Goal: Task Accomplishment & Management: Use online tool/utility

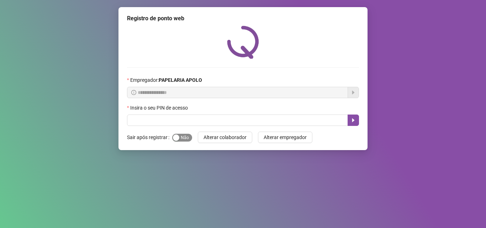
click at [180, 137] on span "Sim Não" at bounding box center [182, 138] width 20 height 8
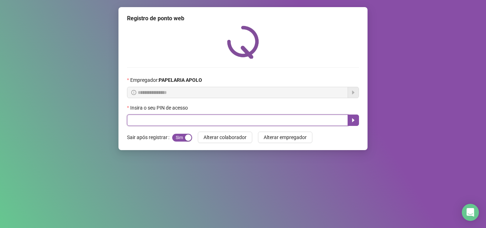
click at [188, 121] on input "text" at bounding box center [237, 120] width 221 height 11
type input "*****"
click at [353, 119] on icon "caret-right" at bounding box center [353, 120] width 2 height 4
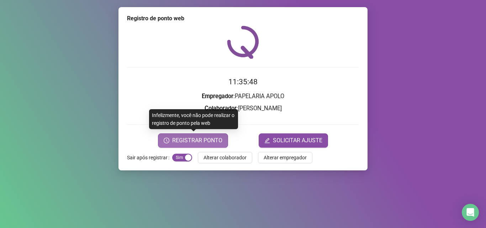
click at [207, 137] on span "REGISTRAR PONTO" at bounding box center [197, 140] width 50 height 9
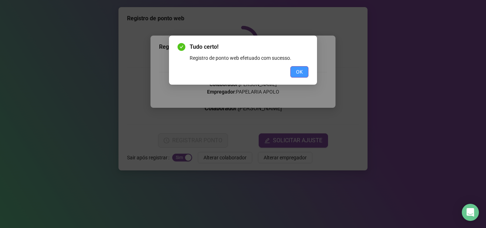
click at [294, 67] on button "OK" at bounding box center [299, 71] width 18 height 11
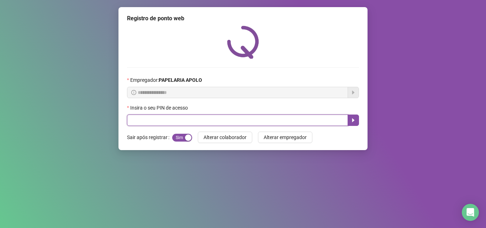
click at [237, 119] on input "text" at bounding box center [237, 120] width 221 height 11
type input "*****"
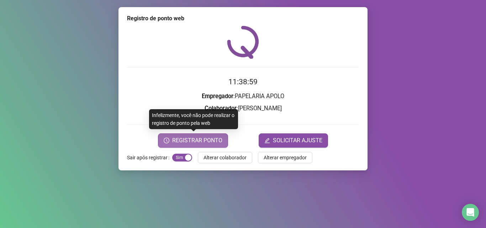
click at [211, 136] on span "REGISTRAR PONTO" at bounding box center [197, 140] width 50 height 9
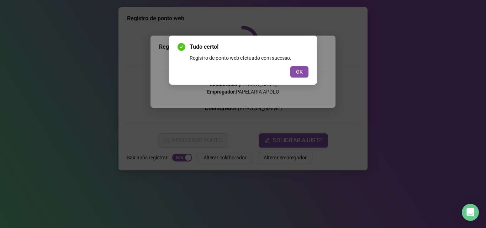
click at [306, 65] on div "Tudo certo! Registro de ponto web efetuado com sucesso. OK" at bounding box center [243, 60] width 131 height 35
click at [290, 73] on div "OK" at bounding box center [243, 71] width 131 height 11
click at [299, 76] on button "OK" at bounding box center [299, 71] width 18 height 11
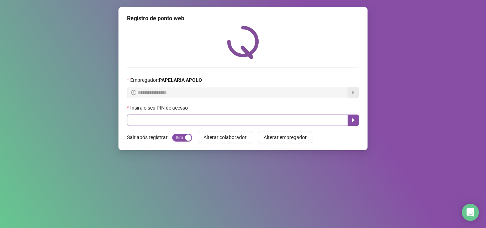
drag, startPoint x: 276, startPoint y: 112, endPoint x: 274, endPoint y: 117, distance: 5.0
click at [275, 113] on div "Insira o seu PIN de acesso" at bounding box center [243, 109] width 232 height 11
click at [274, 118] on input "text" at bounding box center [237, 120] width 221 height 11
type input "*****"
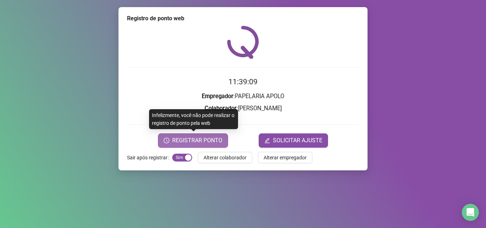
click at [207, 136] on span "REGISTRAR PONTO" at bounding box center [197, 140] width 50 height 9
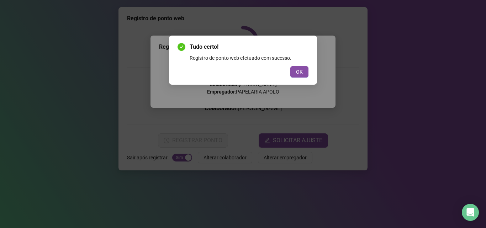
click at [303, 81] on div "Tudo certo! Registro de ponto web efetuado com sucesso. OK" at bounding box center [243, 60] width 148 height 49
drag, startPoint x: 303, startPoint y: 81, endPoint x: 301, endPoint y: 76, distance: 5.4
click at [302, 76] on div "Tudo certo! Registro de ponto web efetuado com sucesso. OK" at bounding box center [243, 60] width 148 height 49
click at [301, 76] on button "OK" at bounding box center [299, 71] width 18 height 11
click at [300, 74] on div "Tudo certo! Registro de ponto web efetuado com sucesso. OK" at bounding box center [243, 114] width 486 height 228
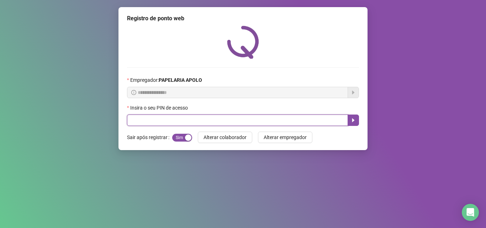
click at [193, 122] on input "text" at bounding box center [237, 120] width 221 height 11
type input "*****"
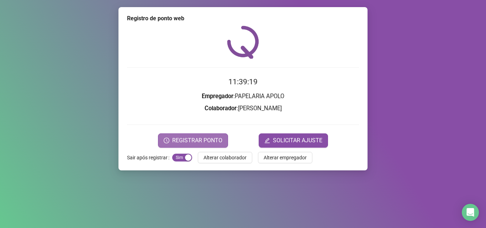
click at [190, 135] on button "REGISTRAR PONTO" at bounding box center [193, 140] width 70 height 14
